Goal: Task Accomplishment & Management: Manage account settings

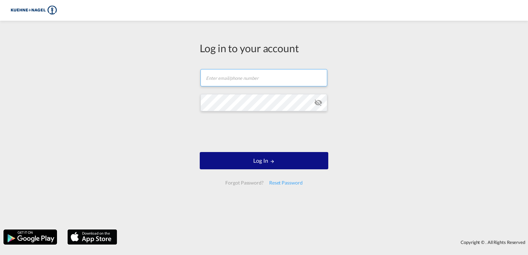
click at [243, 79] on input "text" at bounding box center [263, 77] width 127 height 17
type input "[EMAIL_ADDRESS][PERSON_NAME][PERSON_NAME][DOMAIN_NAME]"
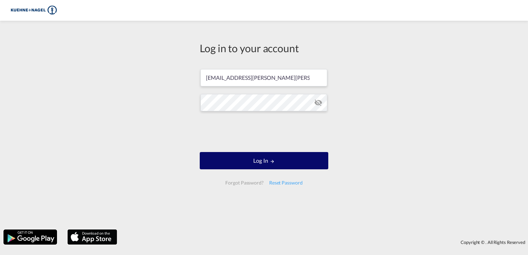
click at [301, 162] on button "Log In" at bounding box center [264, 160] width 128 height 17
click at [282, 164] on button "Log In" at bounding box center [264, 160] width 128 height 17
